Goal: Find contact information: Find contact information

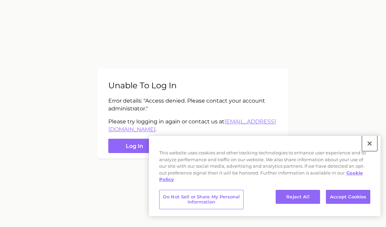
click at [367, 142] on button "Close" at bounding box center [369, 143] width 15 height 15
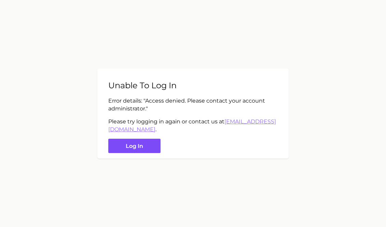
click at [134, 147] on button "Log in" at bounding box center [134, 146] width 52 height 15
click at [151, 129] on link "[EMAIL_ADDRESS][DOMAIN_NAME]" at bounding box center [192, 125] width 168 height 14
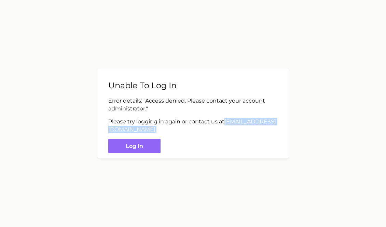
drag, startPoint x: 173, startPoint y: 129, endPoint x: 103, endPoint y: 129, distance: 70.3
click at [103, 129] on div "Unable to log in Error details: " Access denied. Please contact your account ad…" at bounding box center [192, 114] width 191 height 90
copy p "support@spate.nyc ."
click at [324, 10] on main "Unable to log in Error details: " Access denied. Please contact your account ad…" at bounding box center [193, 113] width 386 height 227
